Goal: Task Accomplishment & Management: Complete application form

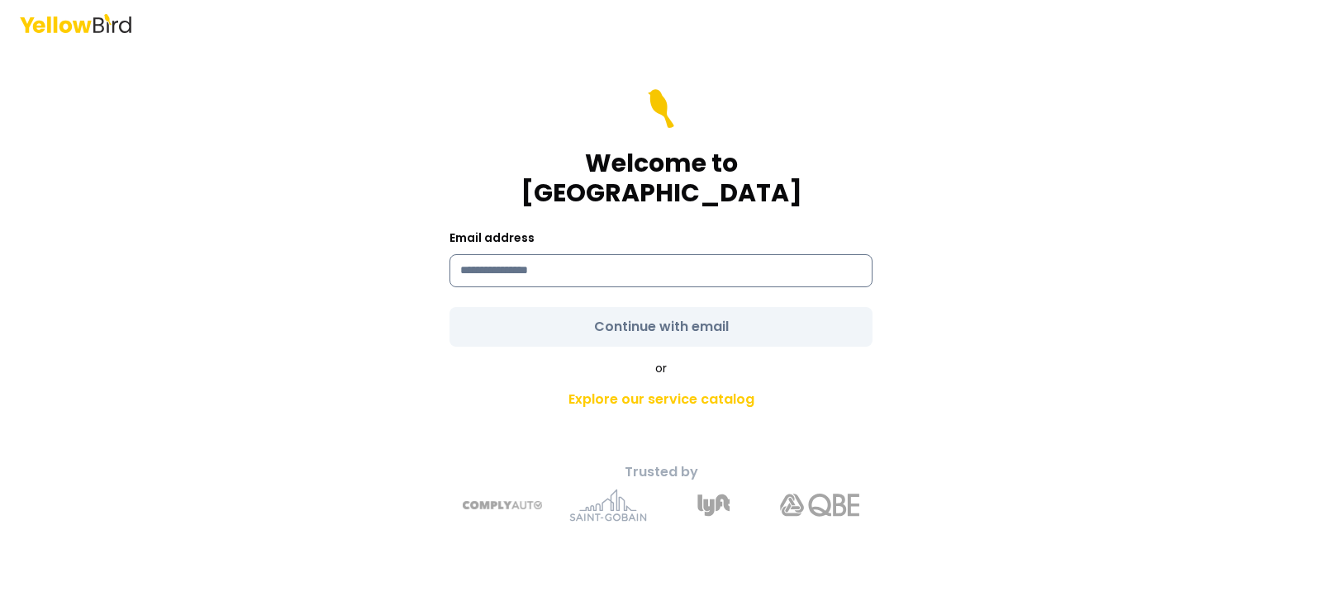
click at [581, 255] on input at bounding box center [660, 270] width 423 height 33
type input "**********"
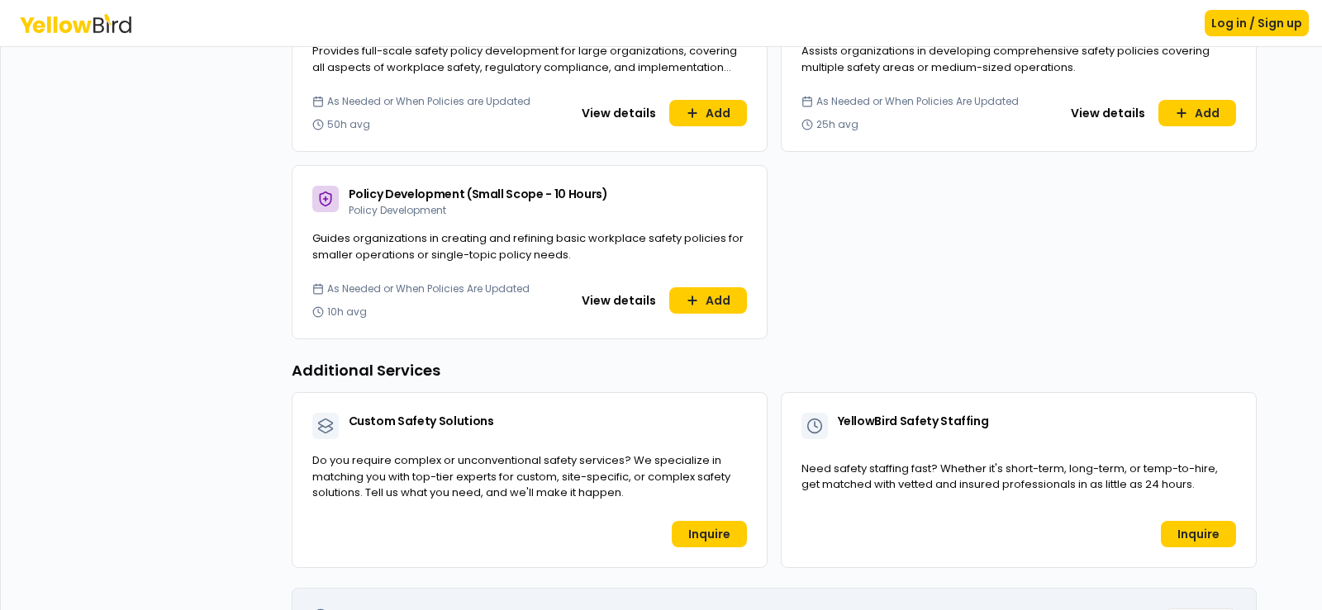
scroll to position [1293, 0]
